Goal: Check status

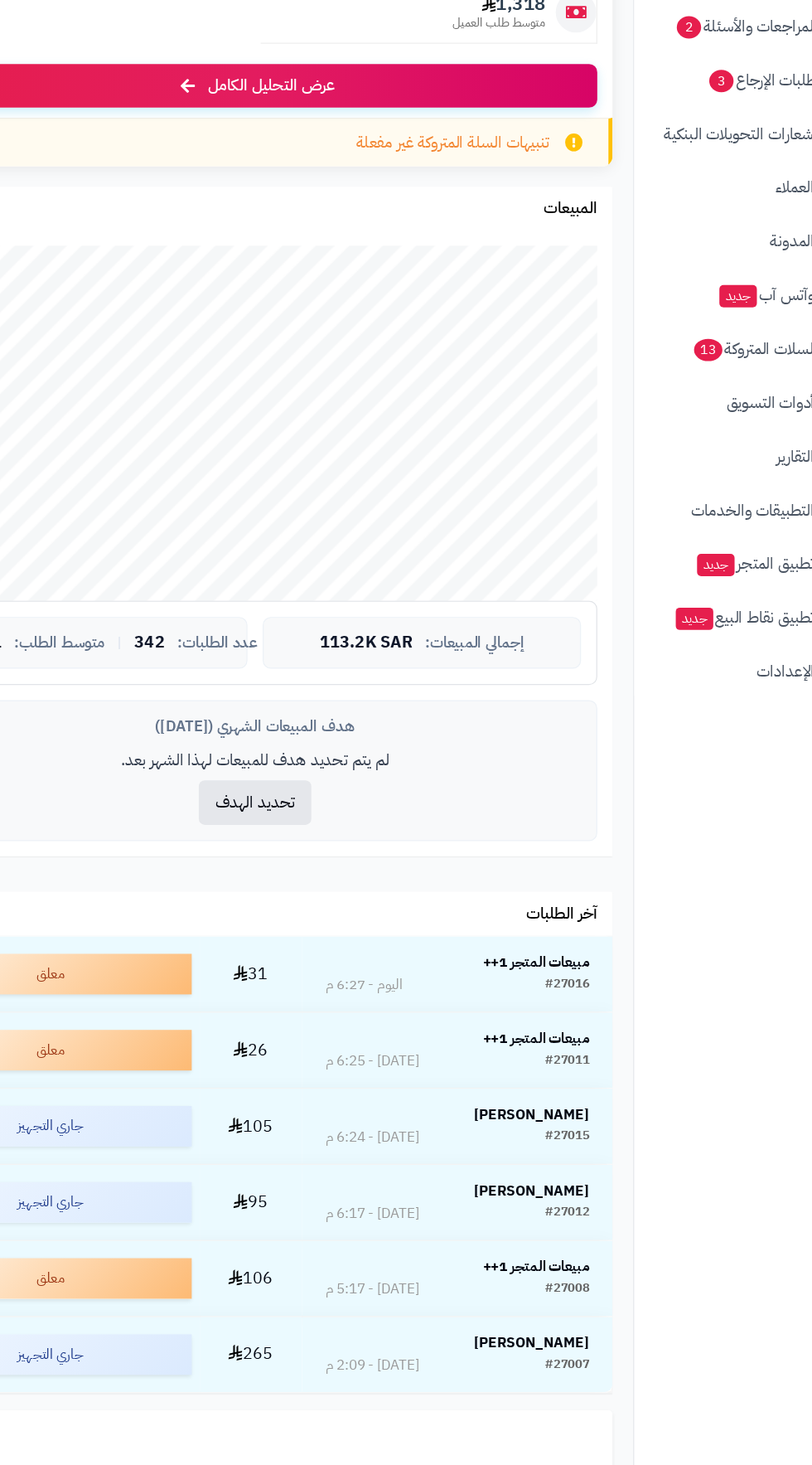
scroll to position [91, 0]
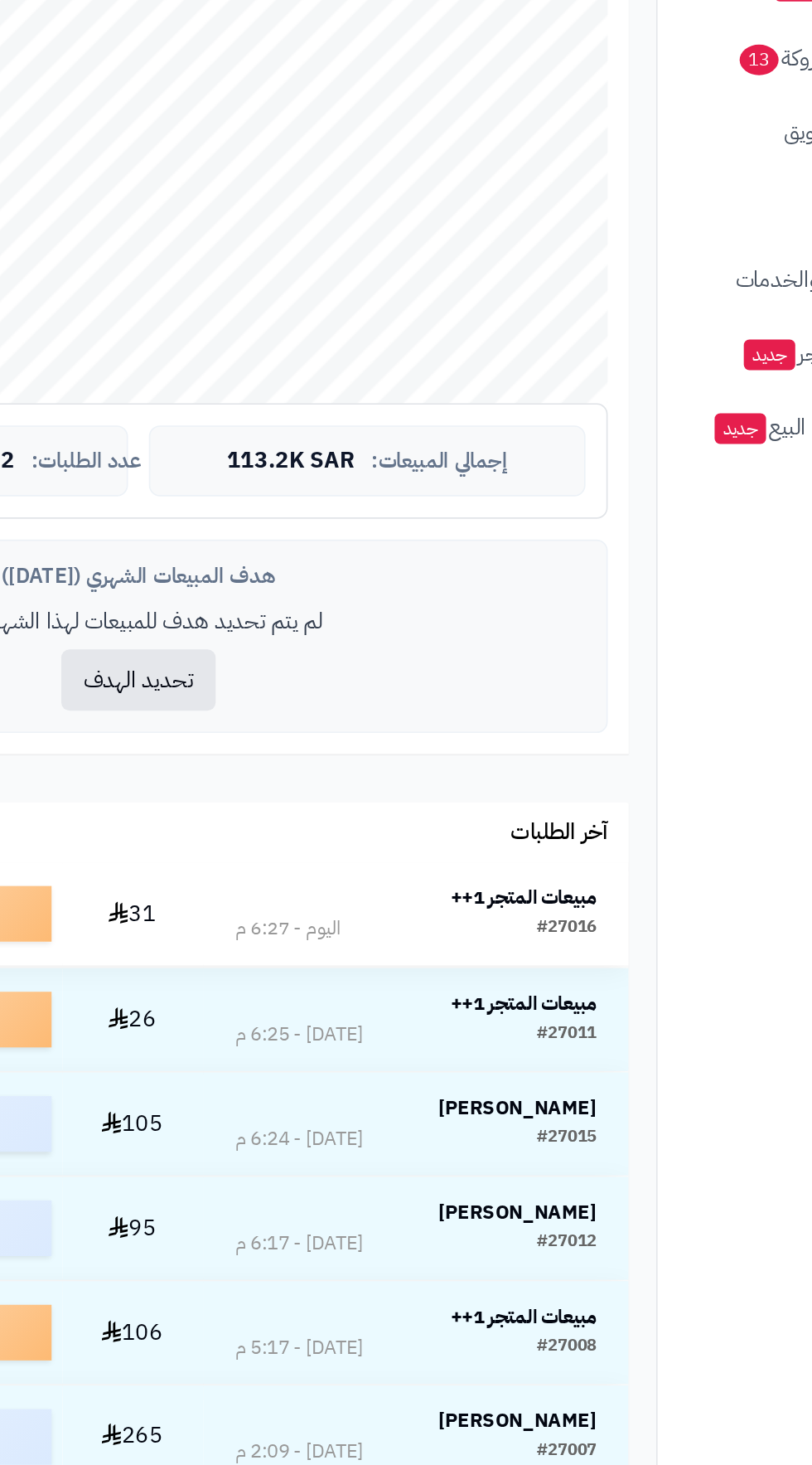
click at [549, 997] on strong "مبيعات المتجر 1++" at bounding box center [538, 999] width 87 height 17
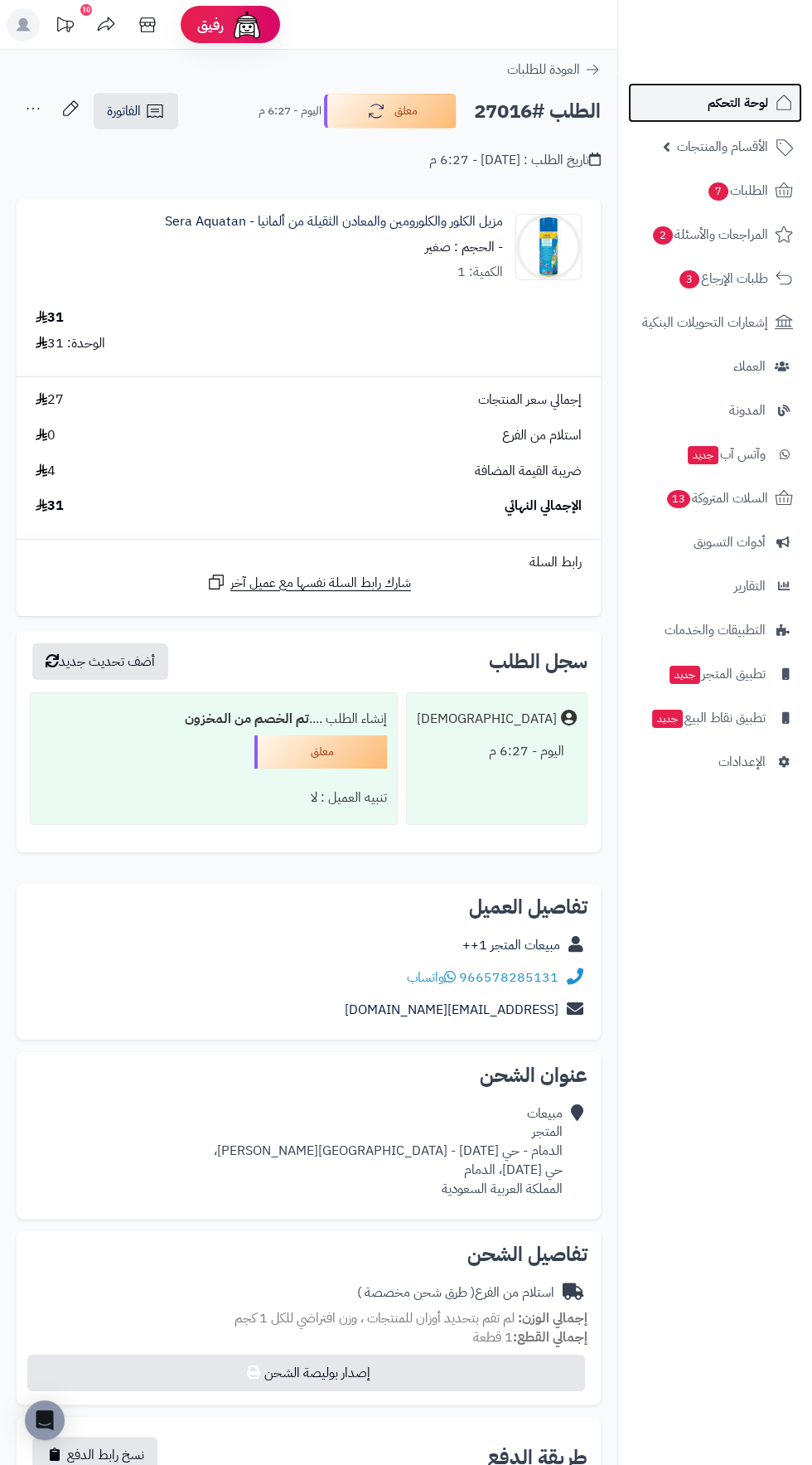
click at [741, 110] on span "لوحة التحكم" at bounding box center [738, 102] width 60 height 23
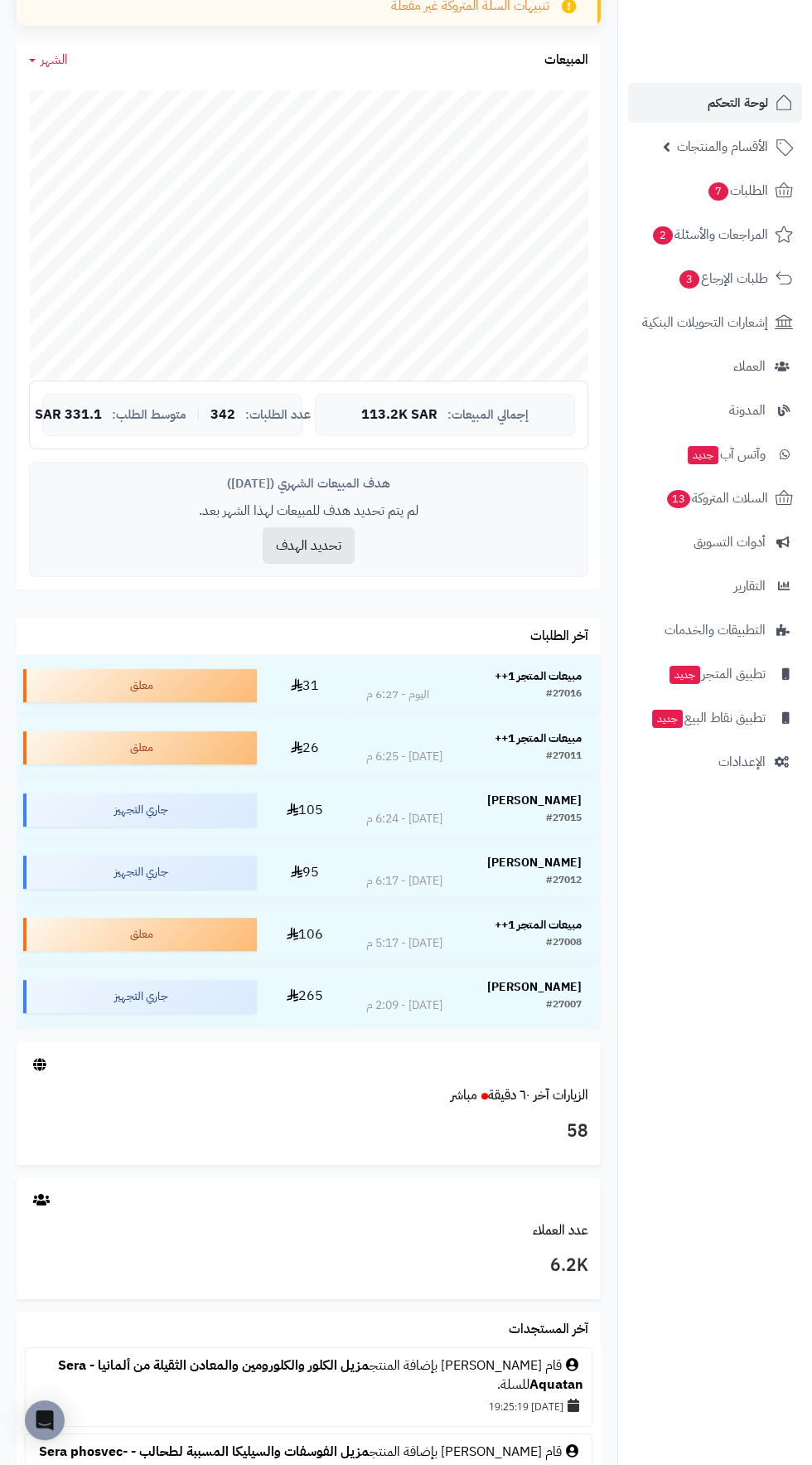
scroll to position [416, 0]
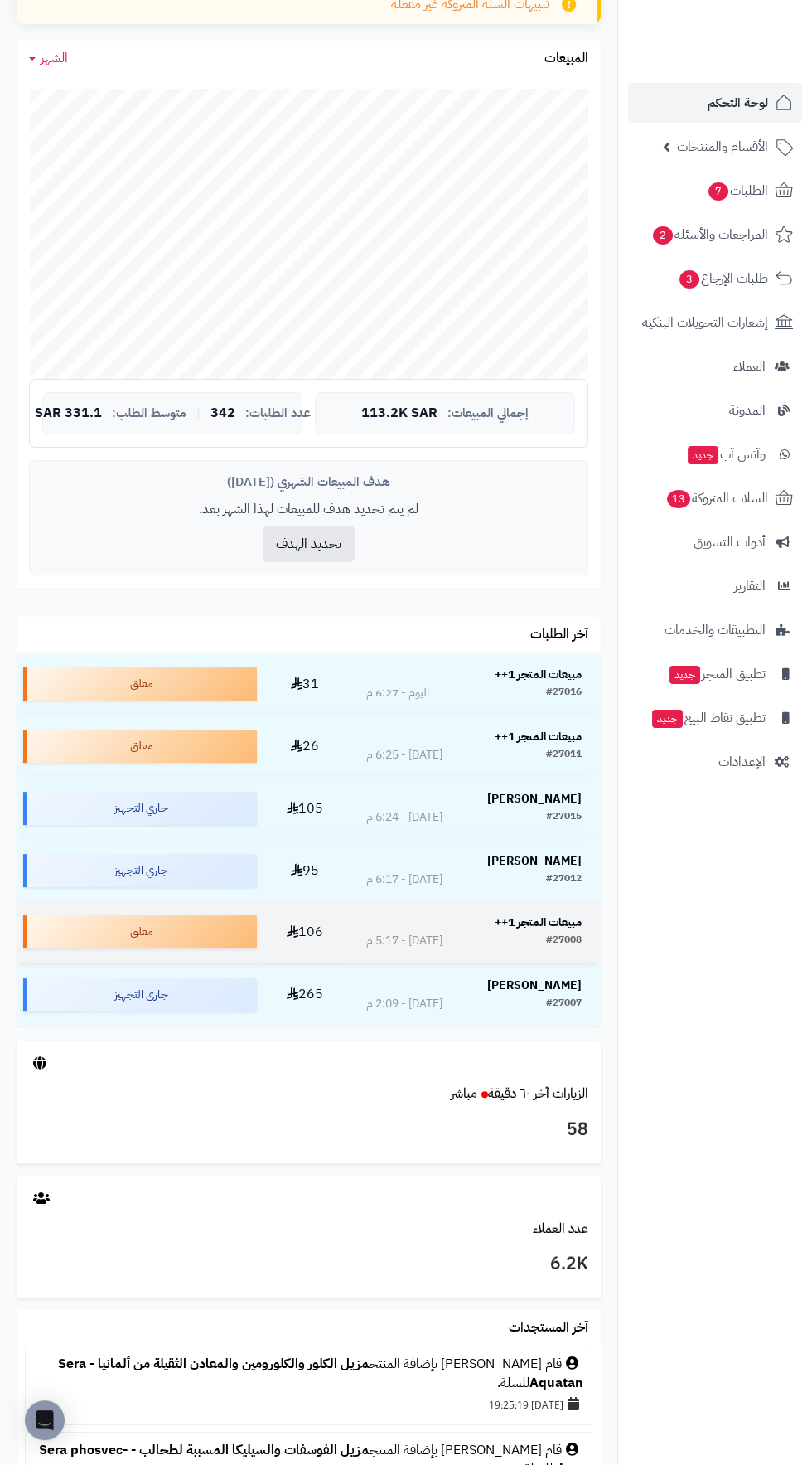
click at [566, 923] on strong "مبيعات المتجر 1++" at bounding box center [538, 922] width 87 height 17
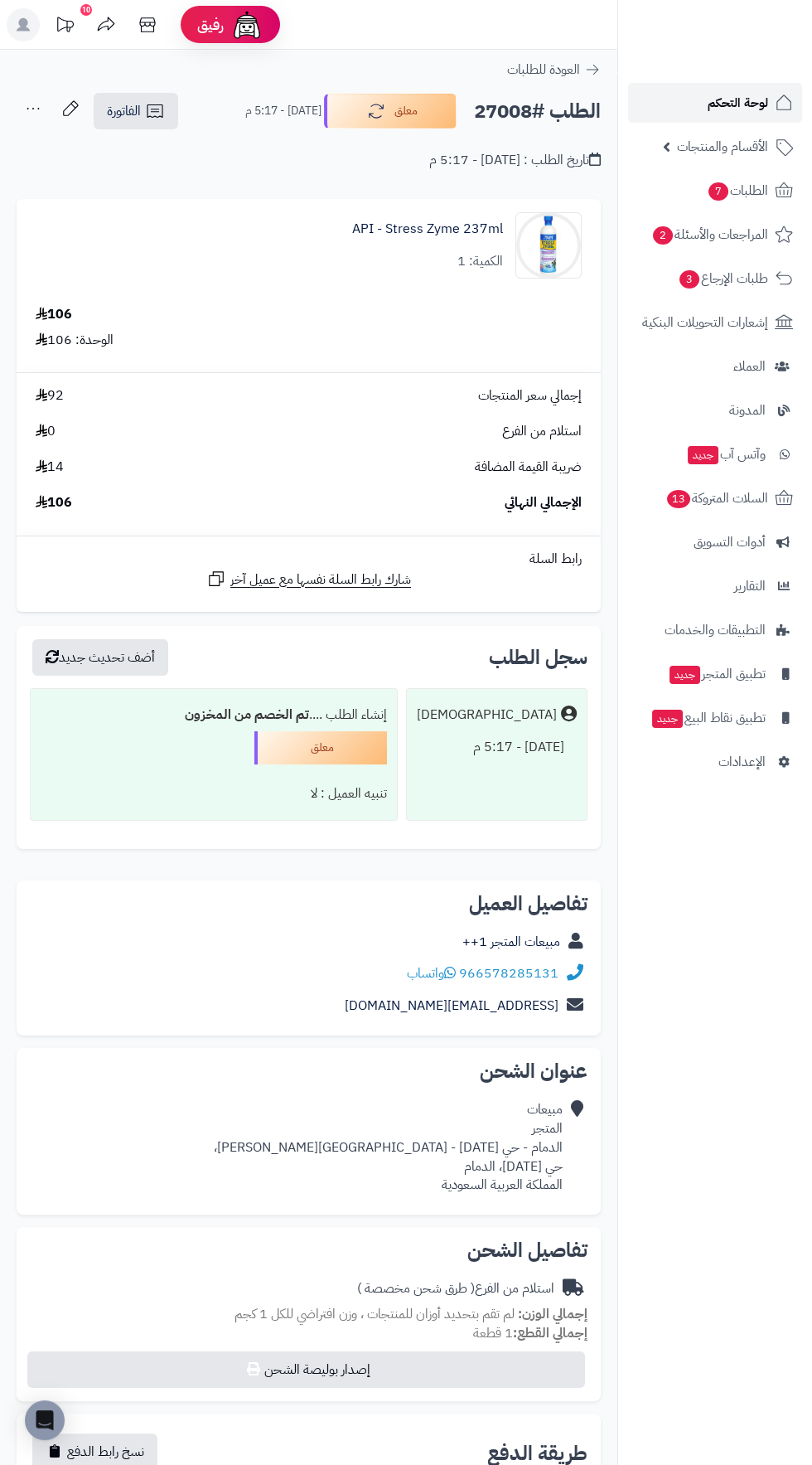
click at [740, 105] on span "لوحة التحكم" at bounding box center [738, 102] width 60 height 23
